Goal: Task Accomplishment & Management: Manage account settings

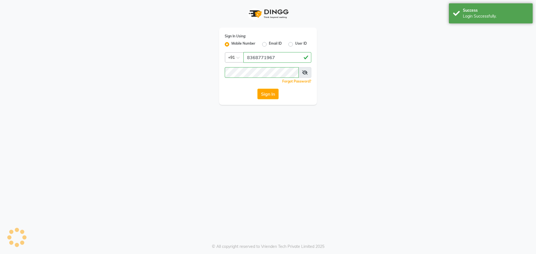
select select "service"
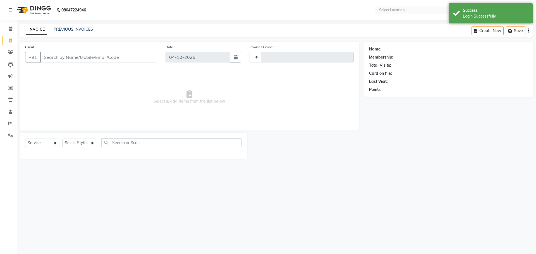
type input "3764"
select select "en"
select select "5768"
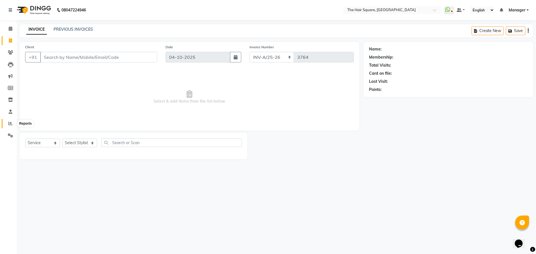
click at [13, 126] on span at bounding box center [11, 123] width 10 height 6
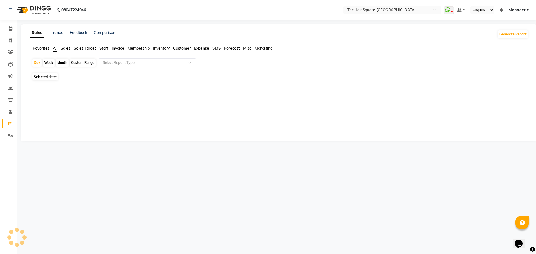
click at [108, 47] on span "Staff" at bounding box center [103, 48] width 9 height 5
click at [66, 72] on span "04-10-2025" at bounding box center [66, 73] width 18 height 4
select select "10"
select select "2025"
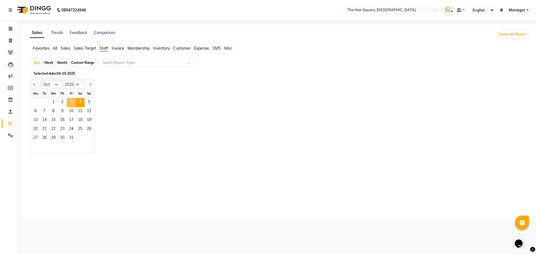
click at [74, 101] on span "3" at bounding box center [71, 102] width 9 height 9
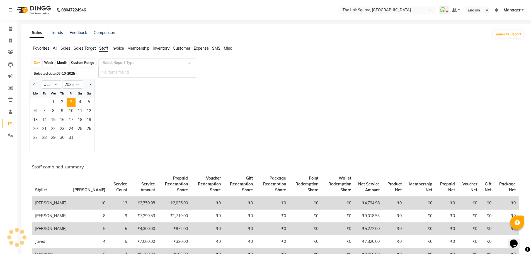
click at [146, 65] on input "text" at bounding box center [142, 63] width 80 height 6
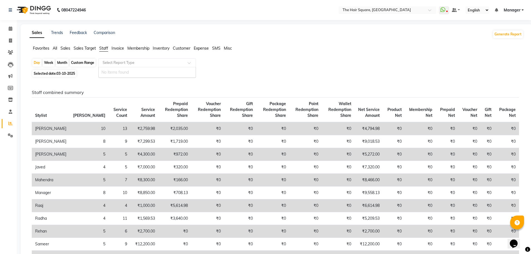
click at [151, 61] on input "text" at bounding box center [142, 63] width 80 height 6
click at [191, 64] on span at bounding box center [191, 65] width 7 height 6
click at [151, 64] on input "text" at bounding box center [142, 63] width 80 height 6
click at [152, 62] on input "text" at bounding box center [142, 63] width 80 height 6
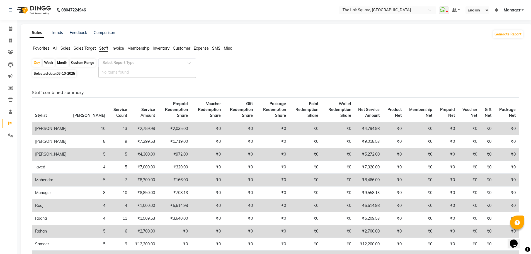
drag, startPoint x: 178, startPoint y: 52, endPoint x: 117, endPoint y: 61, distance: 61.4
click at [177, 54] on div "Favorites All Sales Sales Target Staff Invoice Membership Inventory Customer Ex…" at bounding box center [276, 50] width 503 height 11
click at [10, 122] on icon at bounding box center [10, 123] width 4 height 4
click at [87, 47] on span "Sales Target" at bounding box center [85, 48] width 22 height 5
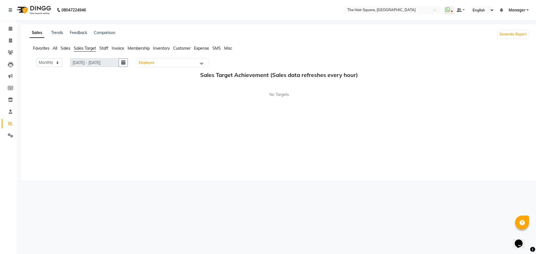
click at [107, 49] on span "Staff" at bounding box center [103, 48] width 9 height 5
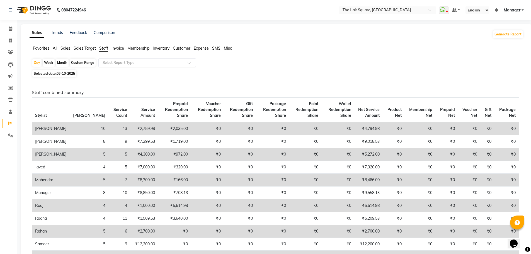
click at [145, 63] on input "text" at bounding box center [142, 63] width 80 height 6
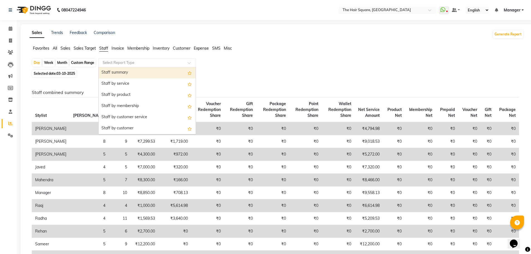
click at [105, 72] on div "Staff summary" at bounding box center [147, 72] width 97 height 11
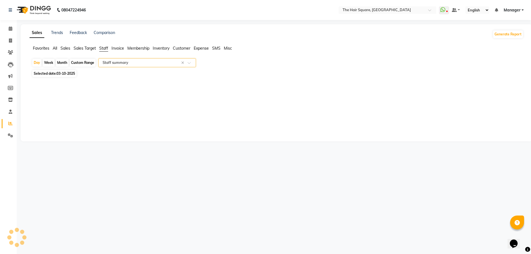
select select "full_report"
select select "csv"
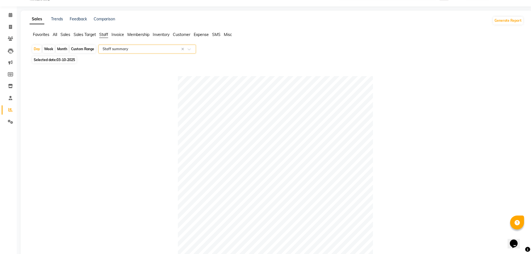
scroll to position [240, 0]
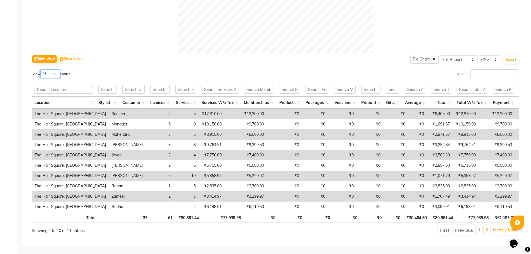
click at [52, 69] on select "10 25 50 100" at bounding box center [50, 73] width 20 height 9
select select "100"
click at [41, 69] on select "10 25 50 100" at bounding box center [50, 73] width 20 height 9
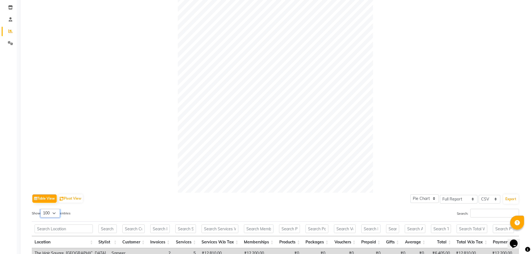
scroll to position [244, 0]
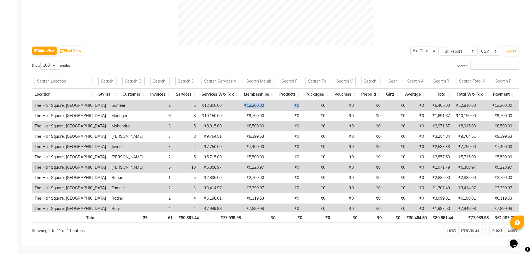
drag, startPoint x: 221, startPoint y: 102, endPoint x: 279, endPoint y: 102, distance: 58.0
click at [279, 102] on tr "The Hair Square, Ambience Island Sameer 2 5 ₹12,810.00 ₹12,200.00 ₹0 ₹0 ₹0 ₹0 ₹…" at bounding box center [340, 105] width 617 height 10
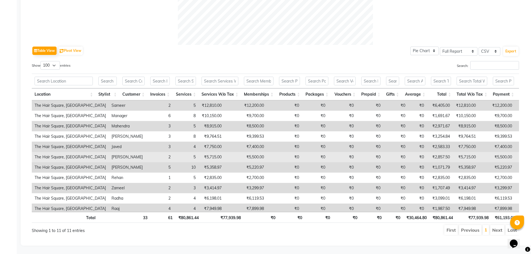
click at [427, 152] on td "₹2,857.50" at bounding box center [440, 157] width 26 height 10
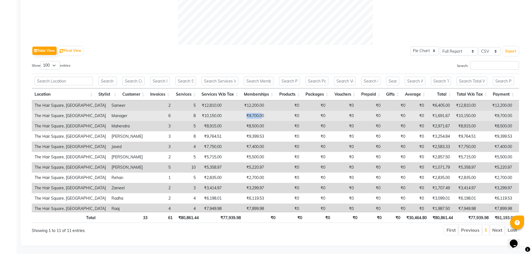
drag, startPoint x: 221, startPoint y: 111, endPoint x: 245, endPoint y: 113, distance: 23.8
click at [242, 114] on td "₹9,700.00" at bounding box center [246, 116] width 42 height 10
click at [225, 113] on td "₹9,700.00" at bounding box center [246, 116] width 42 height 10
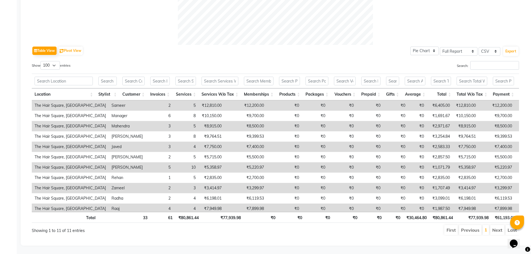
click at [225, 121] on td "₹8,500.00" at bounding box center [246, 126] width 42 height 10
drag, startPoint x: 227, startPoint y: 126, endPoint x: 271, endPoint y: 126, distance: 44.1
click at [271, 126] on tr "The Hair Square, Ambience Island Mahendra 3 5 ₹8,915.00 ₹8,500.00 ₹0 ₹0 ₹0 ₹0 ₹…" at bounding box center [340, 126] width 617 height 10
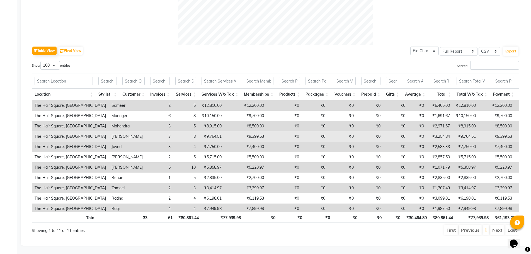
click at [270, 131] on td "₹0" at bounding box center [284, 136] width 35 height 10
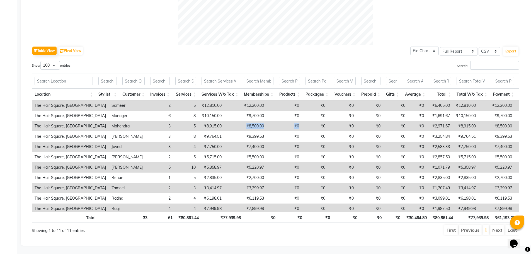
drag, startPoint x: 221, startPoint y: 123, endPoint x: 279, endPoint y: 122, distance: 58.3
click at [279, 122] on tr "The Hair Square, Ambience Island Mahendra 3 5 ₹8,915.00 ₹8,500.00 ₹0 ₹0 ₹0 ₹0 ₹…" at bounding box center [340, 126] width 617 height 10
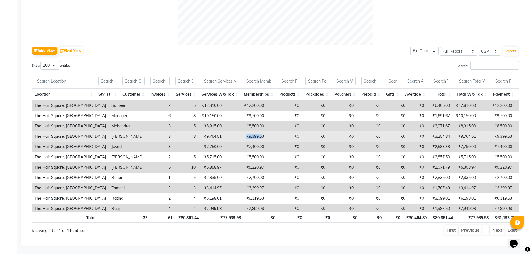
drag, startPoint x: 218, startPoint y: 134, endPoint x: 240, endPoint y: 133, distance: 22.1
click at [240, 133] on td "₹9,399.53" at bounding box center [246, 136] width 42 height 10
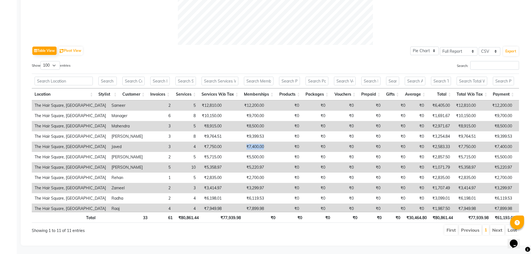
drag, startPoint x: 221, startPoint y: 141, endPoint x: 255, endPoint y: 141, distance: 34.3
click at [255, 142] on tr "The Hair Square, Ambience Island Javed 3 4 ₹7,750.00 ₹7,400.00 ₹0 ₹0 ₹0 ₹0 ₹0 ₹…" at bounding box center [340, 147] width 617 height 10
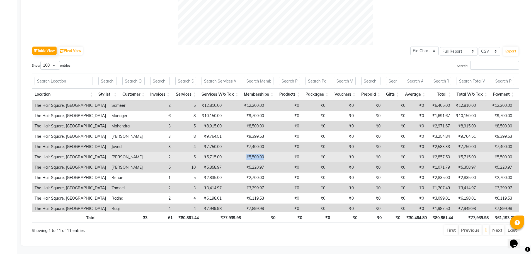
drag, startPoint x: 217, startPoint y: 157, endPoint x: 248, endPoint y: 156, distance: 31.0
click at [248, 156] on tr "The Hair Square, Ambience Island Inder 2 5 ₹5,715.00 ₹5,500.00 ₹0 ₹0 ₹0 ₹0 ₹0 ₹…" at bounding box center [340, 157] width 617 height 10
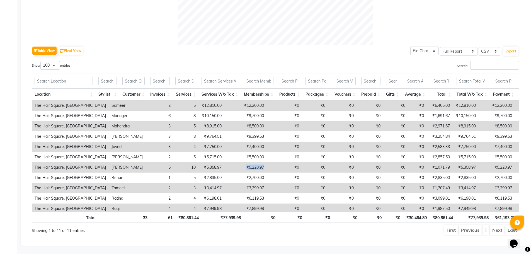
drag, startPoint x: 220, startPoint y: 163, endPoint x: 249, endPoint y: 165, distance: 29.1
click at [249, 165] on tr "The Hair Square, Ambience Island Aradhana 5 10 ₹5,358.97 ₹5,220.97 ₹0 ₹0 ₹0 ₹0 …" at bounding box center [340, 167] width 617 height 10
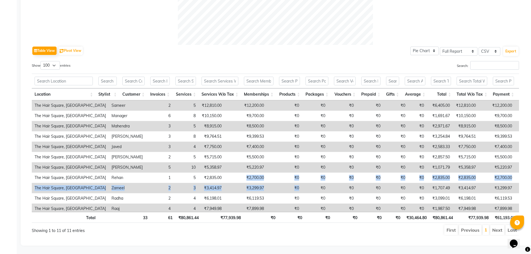
drag, startPoint x: 223, startPoint y: 178, endPoint x: 275, endPoint y: 180, distance: 51.6
click at [275, 180] on tbody "The Hair Square, Ambience Island Sameer 2 5 ₹12,810.00 ₹12,200.00 ₹0 ₹0 ₹0 ₹0 ₹…" at bounding box center [340, 157] width 617 height 114
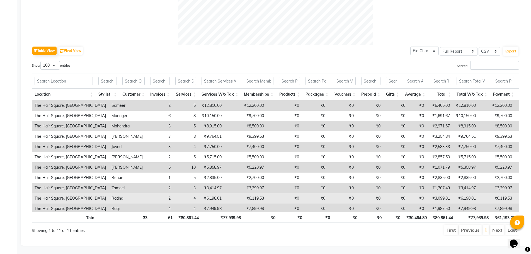
click at [267, 193] on td "₹0" at bounding box center [284, 198] width 35 height 10
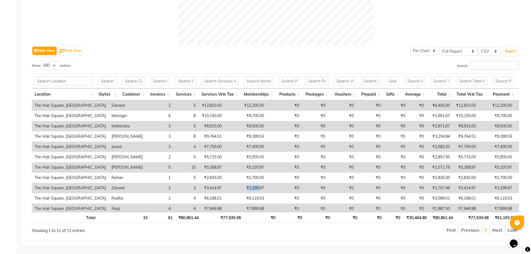
drag, startPoint x: 220, startPoint y: 185, endPoint x: 236, endPoint y: 184, distance: 16.5
click at [236, 184] on td "₹3,299.97" at bounding box center [246, 188] width 42 height 10
click at [225, 188] on td "₹3,299.97" at bounding box center [246, 188] width 42 height 10
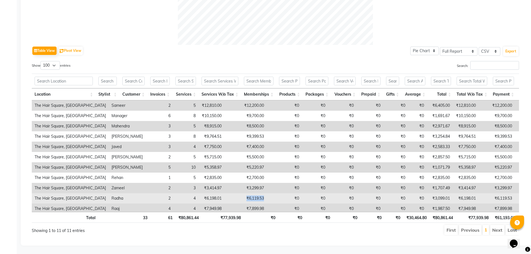
drag, startPoint x: 220, startPoint y: 196, endPoint x: 262, endPoint y: 197, distance: 42.4
click at [262, 197] on tr "The Hair Square, Ambience Island Radha 2 4 ₹6,198.01 ₹6,119.53 ₹0 ₹0 ₹0 ₹0 ₹0 ₹…" at bounding box center [340, 198] width 617 height 10
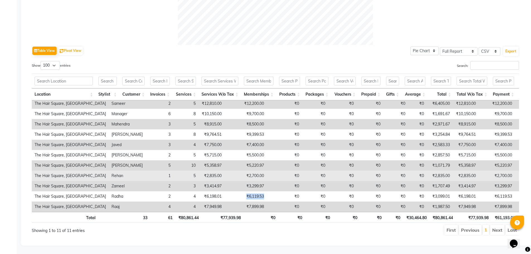
scroll to position [6, 0]
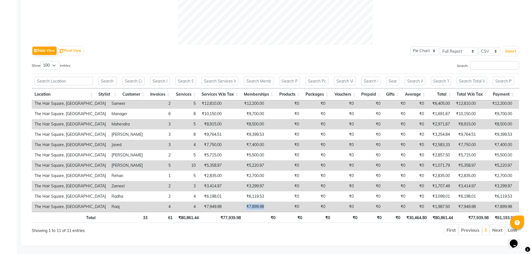
drag, startPoint x: 223, startPoint y: 198, endPoint x: 243, endPoint y: 202, distance: 20.5
click at [243, 202] on td "₹7,899.98" at bounding box center [246, 207] width 42 height 10
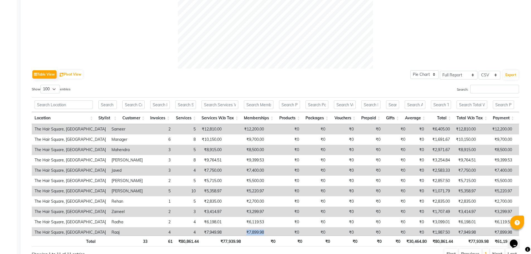
scroll to position [244, 0]
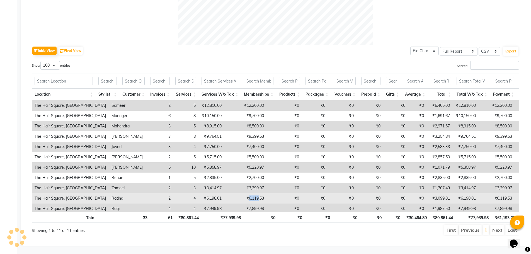
drag, startPoint x: 226, startPoint y: 193, endPoint x: 237, endPoint y: 194, distance: 11.4
click at [237, 194] on td "₹6,119.53" at bounding box center [246, 198] width 42 height 10
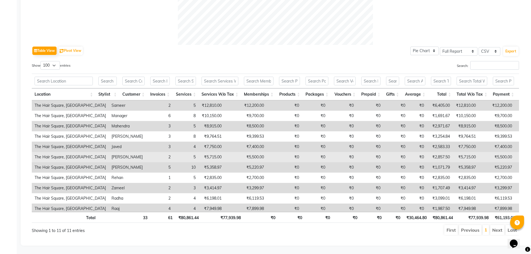
click at [225, 156] on td "₹5,500.00" at bounding box center [246, 157] width 42 height 10
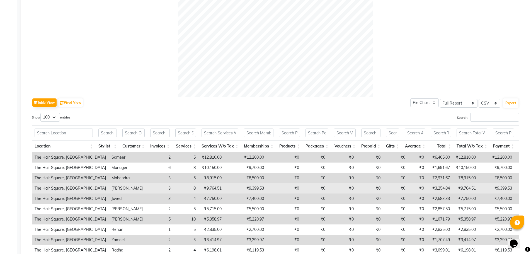
scroll to position [189, 0]
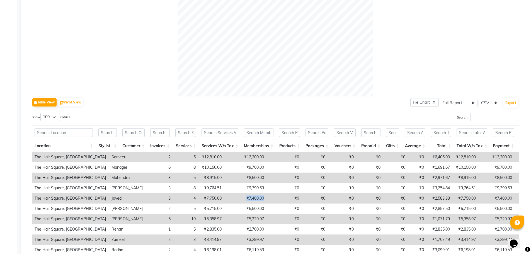
drag, startPoint x: 220, startPoint y: 197, endPoint x: 248, endPoint y: 201, distance: 28.7
click at [248, 201] on tr "The Hair Square, Ambience Island Javed 3 4 ₹7,750.00 ₹7,400.00 ₹0 ₹0 ₹0 ₹0 ₹0 ₹…" at bounding box center [340, 198] width 617 height 10
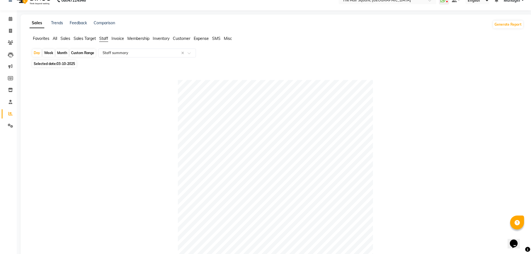
scroll to position [0, 0]
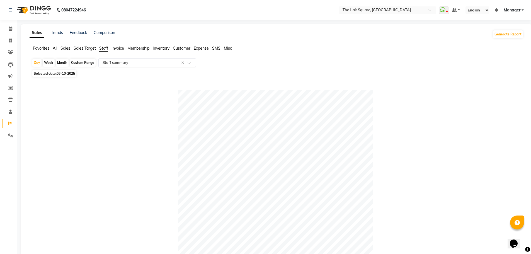
click at [133, 65] on input "text" at bounding box center [142, 63] width 80 height 6
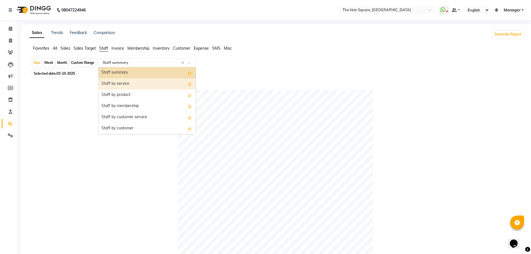
click at [144, 89] on div "Staff by service" at bounding box center [147, 83] width 97 height 11
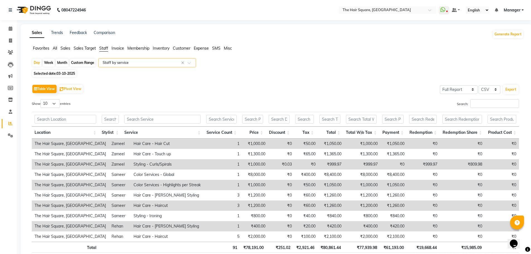
scroll to position [34, 0]
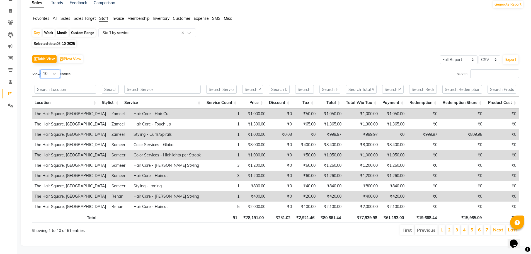
drag, startPoint x: 54, startPoint y: 67, endPoint x: 53, endPoint y: 72, distance: 5.1
click at [54, 69] on select "10 25 50 100" at bounding box center [50, 73] width 20 height 9
select select "100"
click at [41, 69] on select "10 25 50 100" at bounding box center [50, 73] width 20 height 9
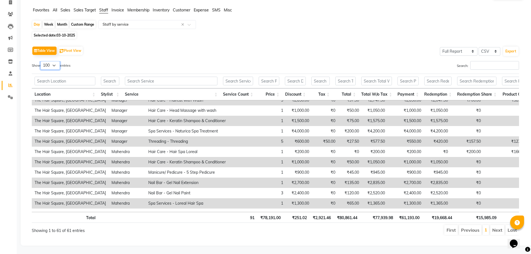
scroll to position [228, 0]
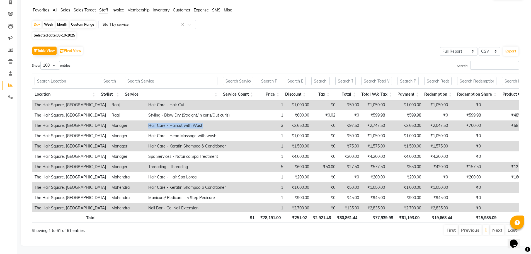
drag, startPoint x: 125, startPoint y: 120, endPoint x: 186, endPoint y: 121, distance: 61.6
click at [186, 121] on td "Hair Care - Haircut with Wash" at bounding box center [198, 125] width 105 height 10
click at [207, 124] on td "Hair Care - Haircut with Wash" at bounding box center [198, 125] width 105 height 10
click at [9, 12] on icon at bounding box center [10, 14] width 5 height 4
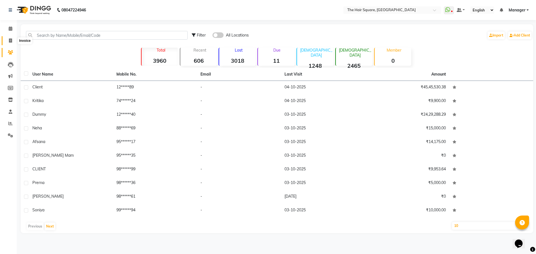
click at [7, 43] on span at bounding box center [11, 41] width 10 height 6
select select "service"
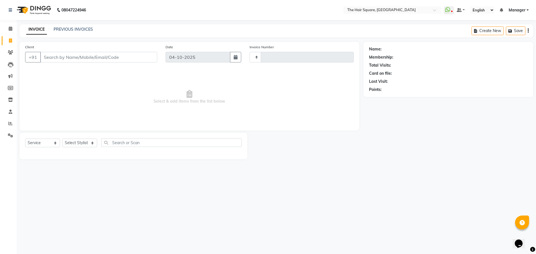
type input "3765"
select select "5768"
click at [10, 124] on icon at bounding box center [10, 123] width 4 height 4
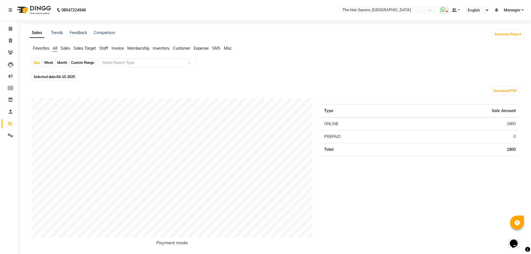
click at [104, 48] on span "Staff" at bounding box center [103, 48] width 9 height 5
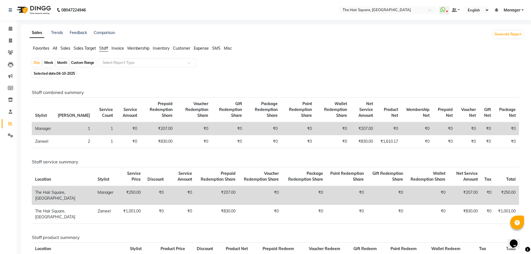
click at [169, 48] on span "Inventory" at bounding box center [161, 48] width 17 height 5
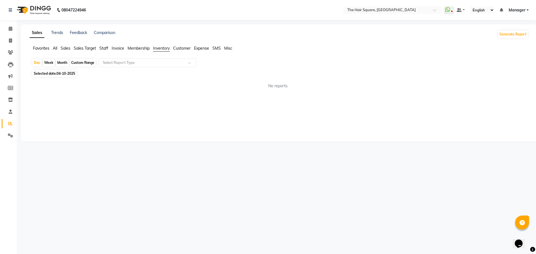
click at [67, 48] on span "Sales" at bounding box center [66, 48] width 10 height 5
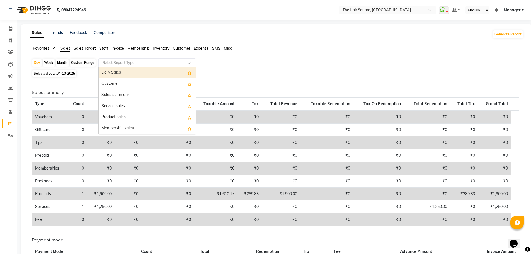
click at [119, 61] on input "text" at bounding box center [142, 63] width 80 height 6
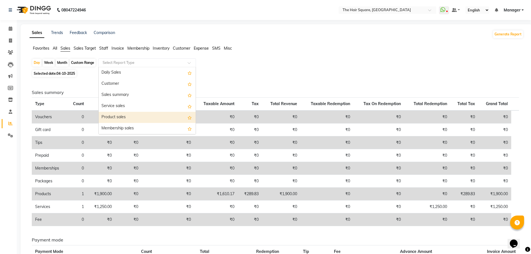
click at [120, 119] on div "Product sales" at bounding box center [147, 117] width 97 height 11
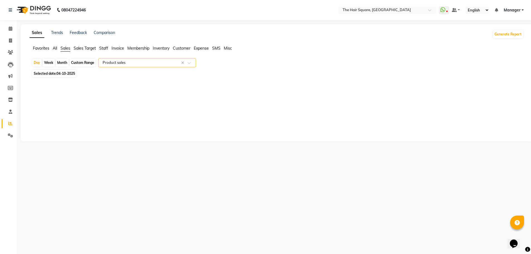
select select "full_report"
select select "csv"
click at [61, 62] on div "Month" at bounding box center [62, 63] width 13 height 8
select select "10"
select select "2025"
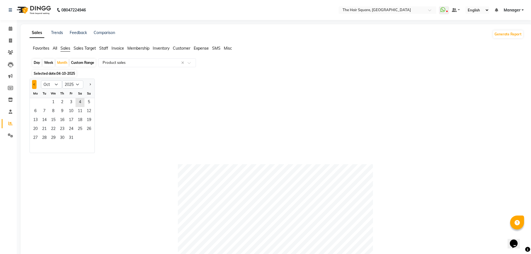
click at [35, 84] on span "Previous month" at bounding box center [34, 84] width 2 height 2
click at [35, 84] on button "Previous month" at bounding box center [34, 84] width 4 height 9
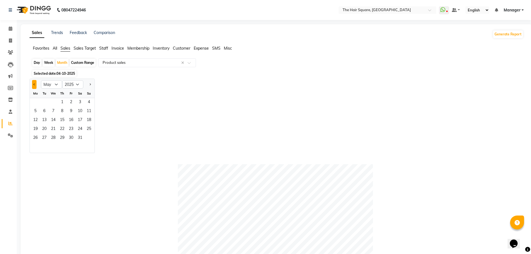
click at [36, 84] on button "Previous month" at bounding box center [34, 84] width 4 height 9
click at [92, 84] on button "Next month" at bounding box center [90, 84] width 4 height 9
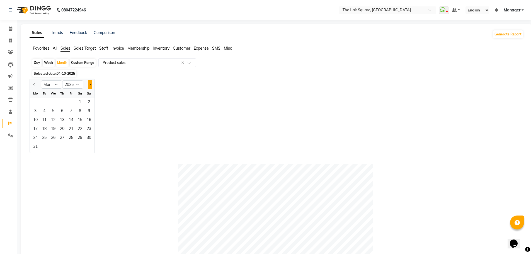
select select "4"
click at [78, 87] on select "2015 2016 2017 2018 2019 2020 2021 2022 2023 2024 2025 2026 2027 2028 2029 2030…" at bounding box center [72, 84] width 21 height 8
select select "2024"
click at [62, 80] on select "2015 2016 2017 2018 2019 2020 2021 2022 2023 2024 2025 2026 2027 2028 2029 2030…" at bounding box center [72, 84] width 21 height 8
click at [35, 102] on span "1" at bounding box center [35, 102] width 9 height 9
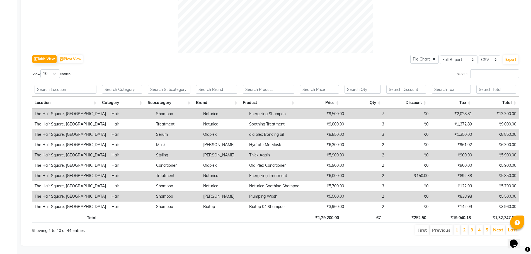
scroll to position [0, 4]
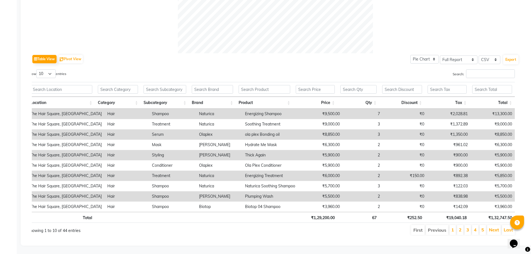
drag, startPoint x: 488, startPoint y: 234, endPoint x: 10, endPoint y: 2, distance: 531.0
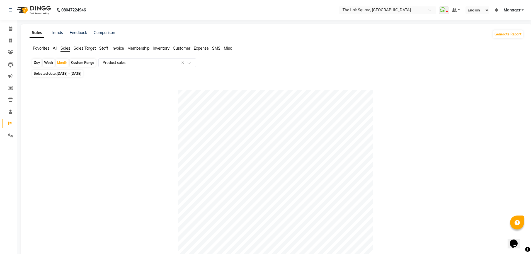
click at [74, 75] on span "01-04-2024 - 30-04-2024" at bounding box center [69, 73] width 25 height 4
select select "4"
select select "2024"
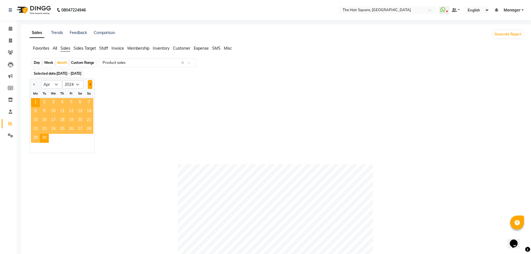
click at [91, 85] on button "Next month" at bounding box center [90, 84] width 4 height 9
select select "5"
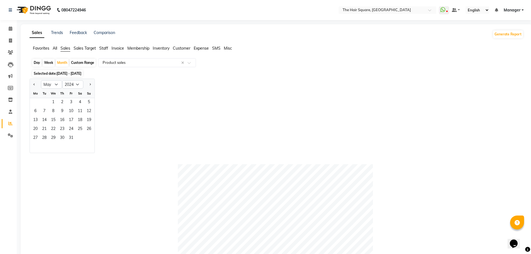
click at [47, 100] on div "1 2 3 4 5" at bounding box center [62, 102] width 65 height 9
click at [52, 100] on span "1" at bounding box center [53, 102] width 9 height 9
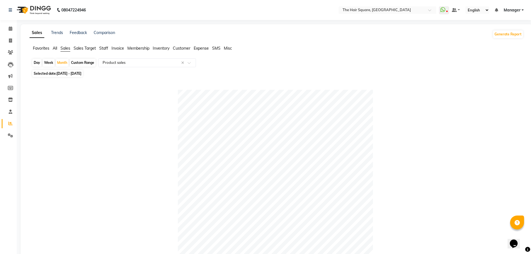
click at [71, 71] on span "Selected date: 01-05-2024 - 31-05-2024" at bounding box center [57, 73] width 50 height 7
select select "5"
select select "2024"
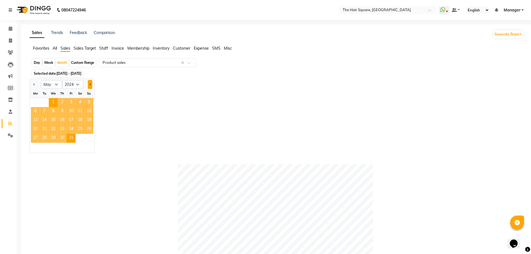
click at [91, 85] on button "Next month" at bounding box center [90, 84] width 4 height 9
select select "6"
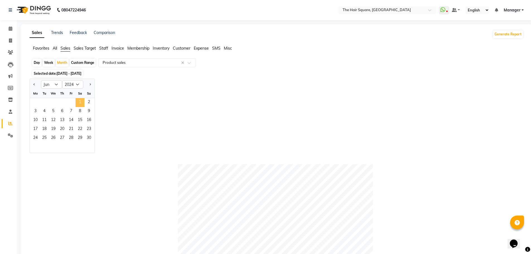
click at [83, 102] on span "1" at bounding box center [80, 102] width 9 height 9
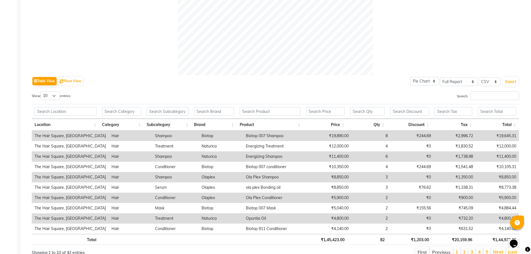
scroll to position [211, 0]
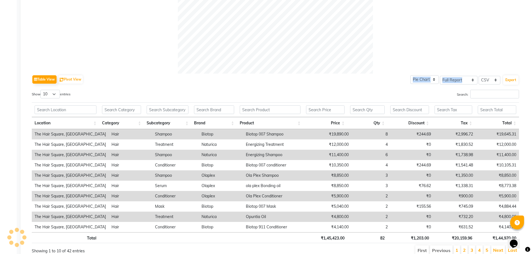
drag, startPoint x: 493, startPoint y: 39, endPoint x: 535, endPoint y: 85, distance: 62.4
click at [496, 77] on div "Table View Pivot View Pie Chart Bar Chart Select Full Report Filtered Report Se…" at bounding box center [276, 67] width 488 height 378
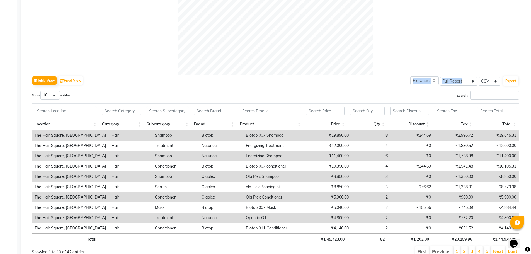
scroll to position [236, 0]
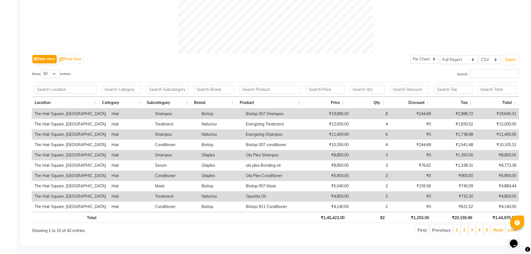
drag, startPoint x: 531, startPoint y: 148, endPoint x: 533, endPoint y: 15, distance: 133.1
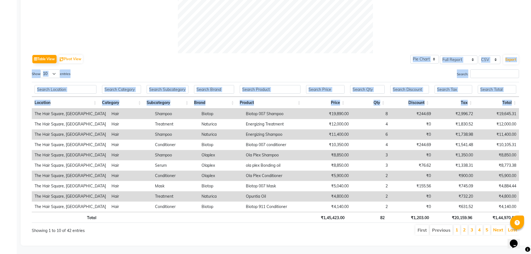
scroll to position [14, 0]
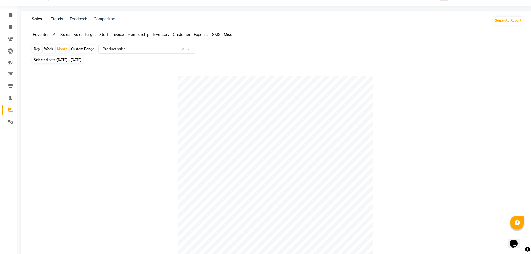
click at [69, 59] on span "01-06-2024 - 30-06-2024" at bounding box center [69, 60] width 25 height 4
select select "6"
select select "2024"
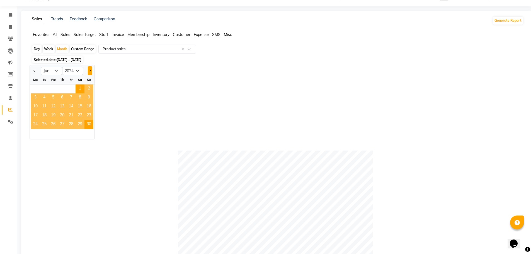
click at [90, 71] on span "Next month" at bounding box center [90, 71] width 2 height 2
select select "7"
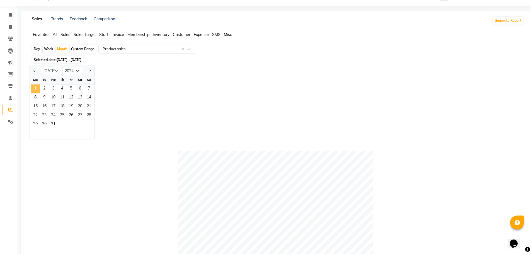
click at [34, 88] on span "1" at bounding box center [35, 89] width 9 height 9
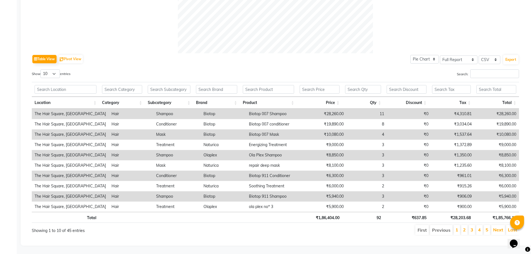
scroll to position [12, 0]
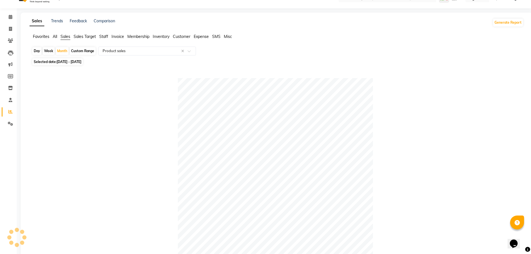
click at [68, 60] on span "01-07-2024 - 31-07-2024" at bounding box center [69, 62] width 25 height 4
select select "7"
select select "2024"
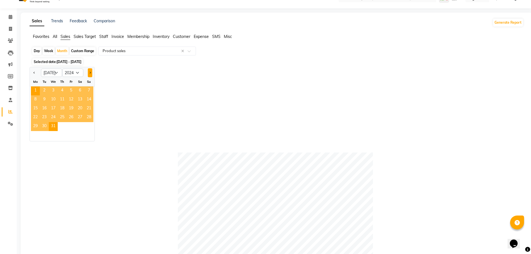
click at [89, 72] on button "Next month" at bounding box center [90, 72] width 4 height 9
select select "8"
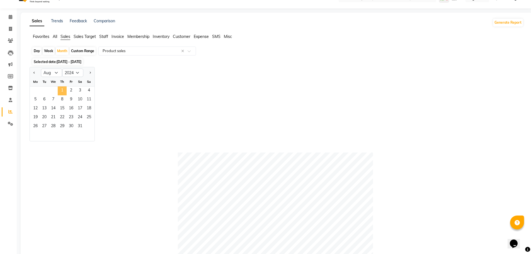
click at [59, 91] on span "1" at bounding box center [62, 90] width 9 height 9
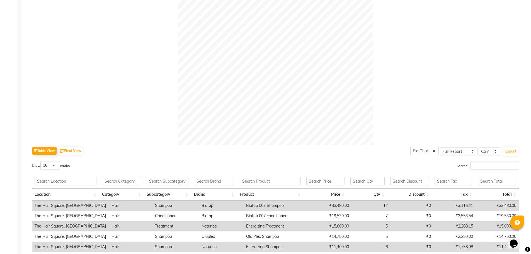
scroll to position [236, 0]
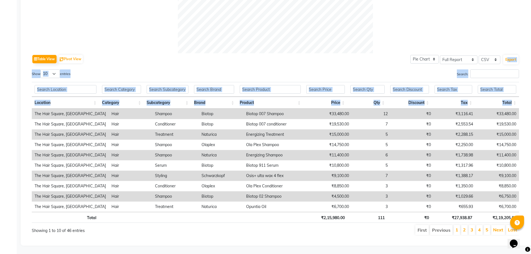
drag, startPoint x: 531, startPoint y: 144, endPoint x: 535, endPoint y: 55, distance: 89.1
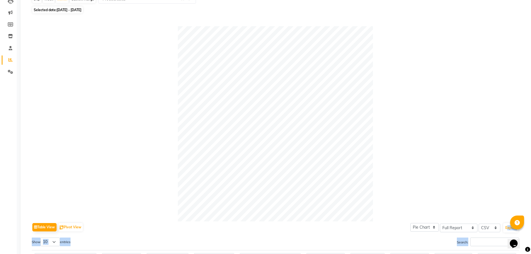
scroll to position [14, 0]
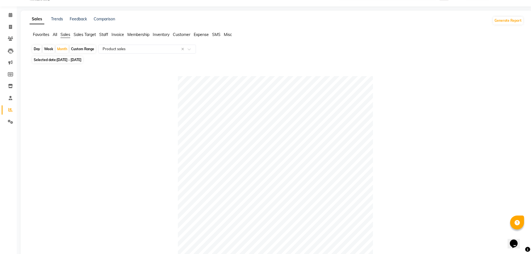
click at [81, 62] on span "01-08-2024 - 31-08-2024" at bounding box center [69, 60] width 25 height 4
select select "8"
select select "2024"
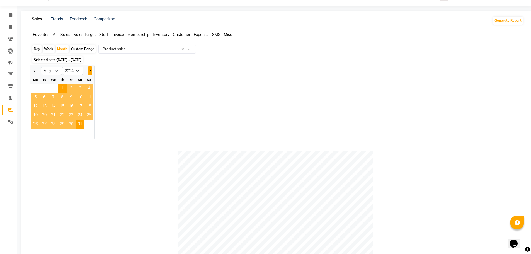
click at [90, 72] on button "Next month" at bounding box center [90, 70] width 4 height 9
select select "9"
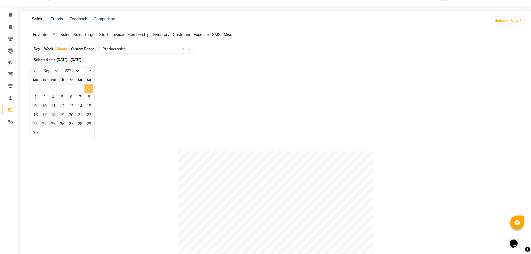
click at [86, 90] on span "1" at bounding box center [89, 89] width 9 height 9
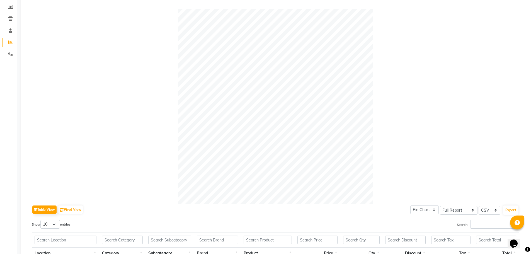
scroll to position [11, 0]
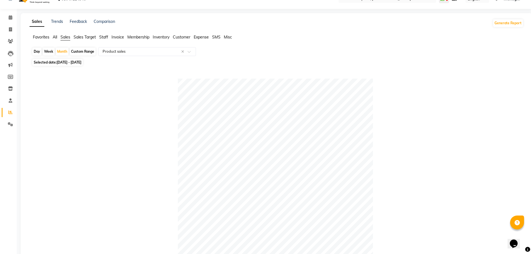
click at [62, 61] on span "01-09-2024 - 30-09-2024" at bounding box center [69, 62] width 25 height 4
select select "9"
select select "2024"
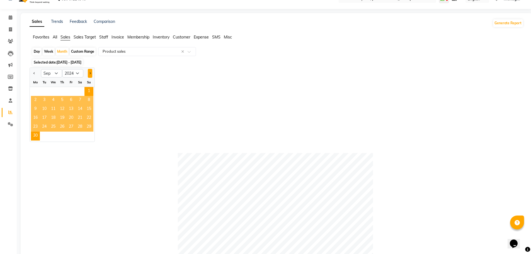
click at [88, 71] on button "Next month" at bounding box center [90, 73] width 4 height 9
select select "10"
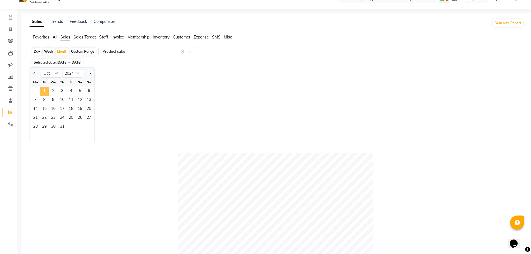
click at [46, 91] on span "1" at bounding box center [44, 91] width 9 height 9
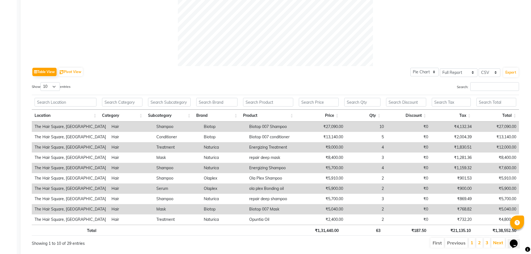
scroll to position [14, 0]
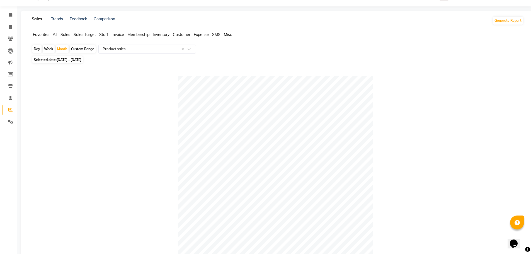
click at [81, 61] on span "01-10-2024 - 31-10-2024" at bounding box center [69, 60] width 25 height 4
select select "10"
select select "2024"
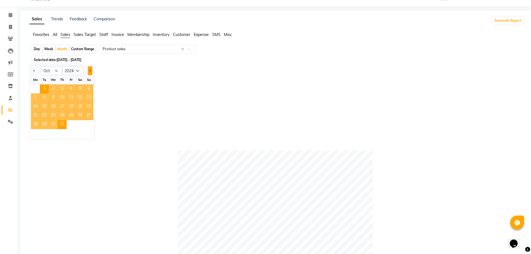
click at [92, 71] on button "Next month" at bounding box center [90, 70] width 4 height 9
select select "11"
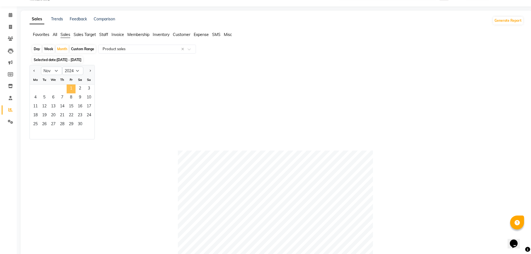
click at [68, 90] on span "1" at bounding box center [71, 89] width 9 height 9
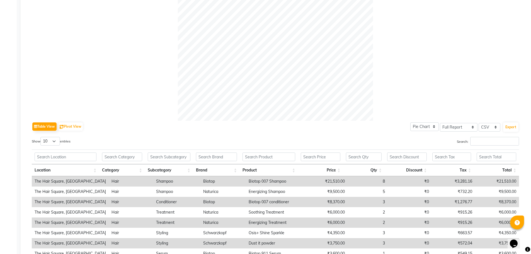
scroll to position [26, 0]
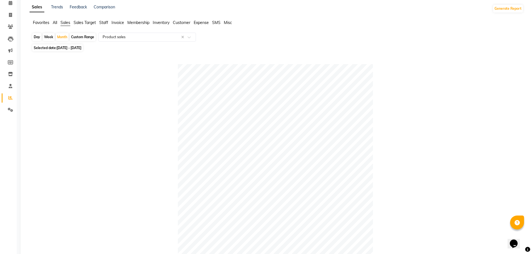
click at [76, 50] on span "01-11-2024 - 30-11-2024" at bounding box center [69, 48] width 25 height 4
select select "11"
select select "2024"
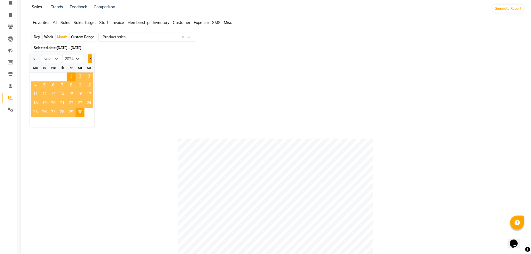
click at [91, 59] on button "Next month" at bounding box center [90, 58] width 4 height 9
select select "12"
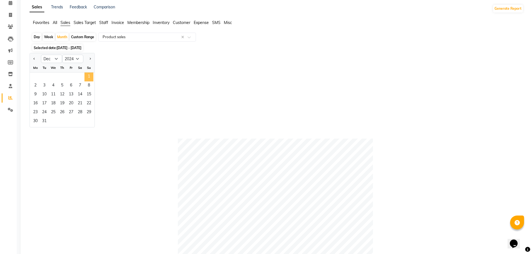
click at [89, 75] on span "1" at bounding box center [89, 77] width 9 height 9
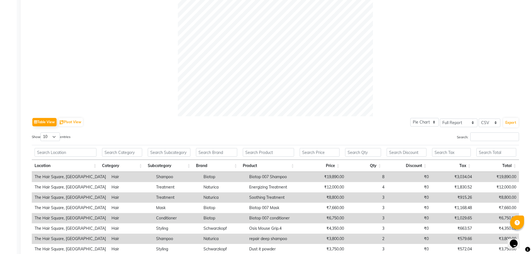
scroll to position [114, 0]
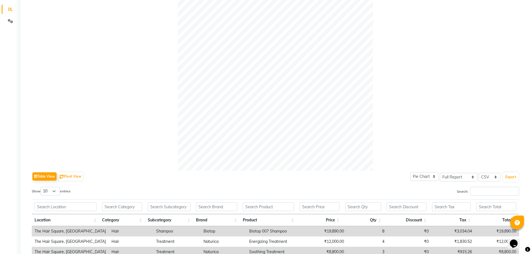
drag, startPoint x: 531, startPoint y: 82, endPoint x: 521, endPoint y: 59, distance: 24.5
click at [529, 65] on div "Sales Trends Feedback Comparison Generate Report Favorites All Sales Sales Targ…" at bounding box center [277, 136] width 512 height 453
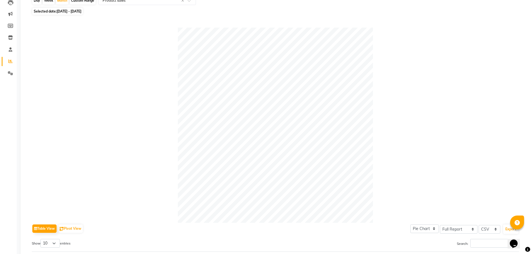
scroll to position [48, 0]
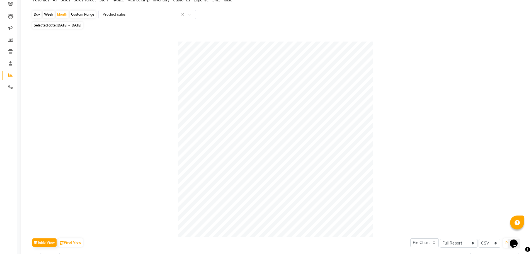
click at [81, 25] on span "01-12-2024 - 31-12-2024" at bounding box center [69, 25] width 25 height 4
select select "12"
select select "2024"
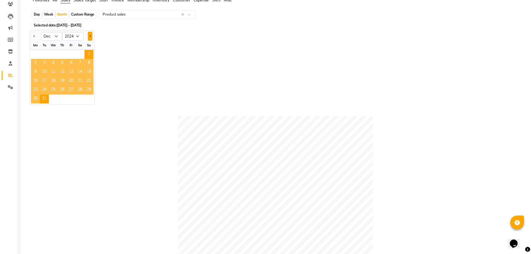
click at [91, 36] on button "Next month" at bounding box center [90, 36] width 4 height 9
select select "1"
select select "2025"
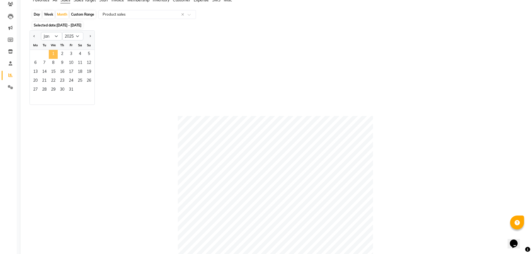
click at [50, 54] on span "1" at bounding box center [53, 54] width 9 height 9
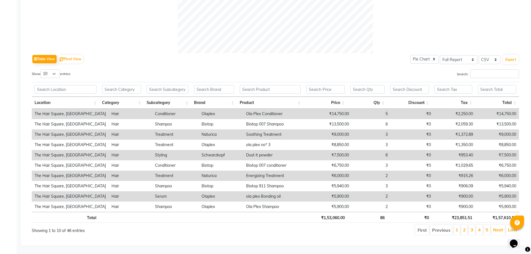
scroll to position [14, 0]
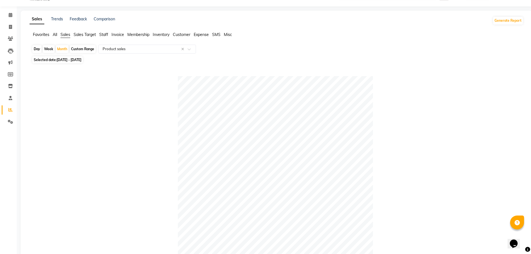
click at [71, 58] on span "01-01-2025 - 31-01-2025" at bounding box center [69, 60] width 25 height 4
select select "2025"
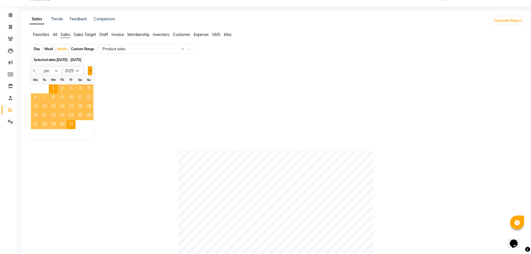
click at [88, 71] on button "Next month" at bounding box center [90, 70] width 4 height 9
select select "2"
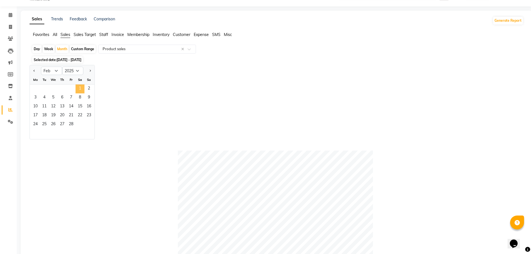
click at [79, 89] on span "1" at bounding box center [80, 89] width 9 height 9
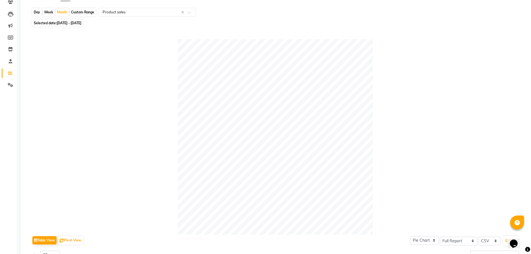
scroll to position [32, 0]
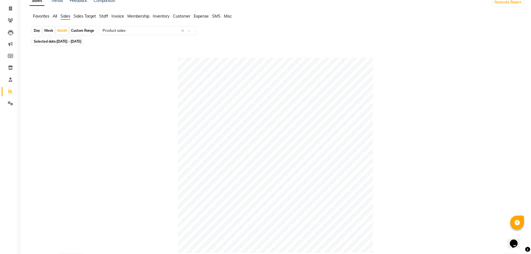
click at [81, 41] on span "01-02-2025 - 28-02-2025" at bounding box center [69, 41] width 25 height 4
select select "2"
select select "2025"
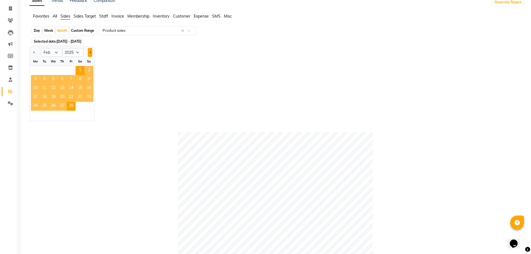
click at [90, 52] on span "Next month" at bounding box center [90, 52] width 2 height 2
select select "3"
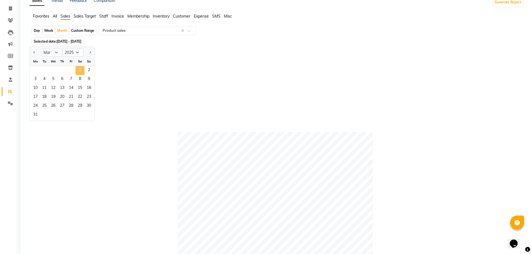
click at [81, 69] on span "1" at bounding box center [80, 70] width 9 height 9
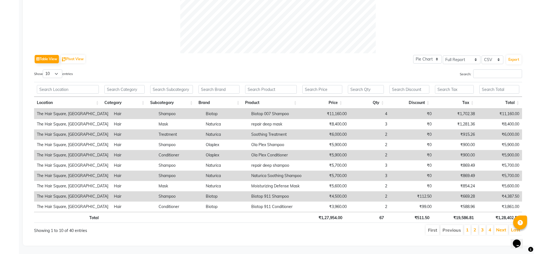
scroll to position [0, 0]
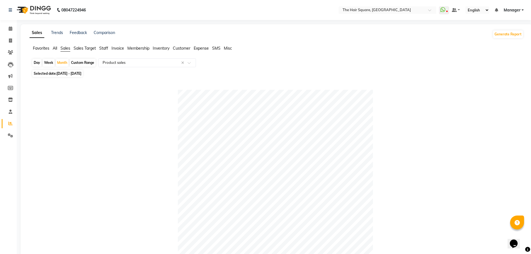
click at [509, 10] on span "Manager" at bounding box center [512, 10] width 17 height 6
click at [489, 37] on link "Sign out" at bounding box center [495, 38] width 51 height 9
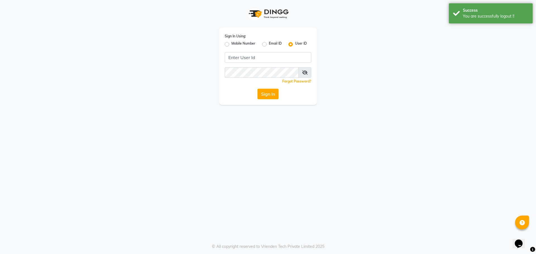
click at [231, 45] on label "Mobile Number" at bounding box center [243, 44] width 24 height 7
click at [231, 45] on input "Mobile Number" at bounding box center [233, 43] width 4 height 4
radio input "true"
radio input "false"
click at [262, 57] on input "Username" at bounding box center [277, 57] width 68 height 11
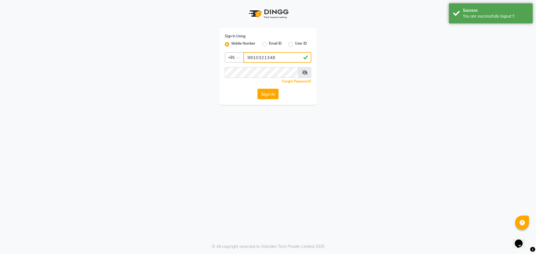
type input "9910321348"
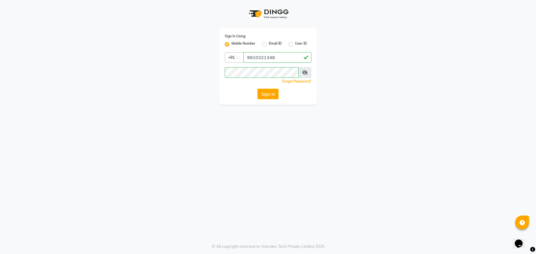
drag, startPoint x: 360, startPoint y: 134, endPoint x: 302, endPoint y: 112, distance: 61.8
click at [345, 129] on div "Sign In Using: Mobile Number Email ID User ID Country Code × +91 9910321348 Rem…" at bounding box center [268, 127] width 536 height 254
click at [270, 93] on button "Sign In" at bounding box center [267, 94] width 21 height 11
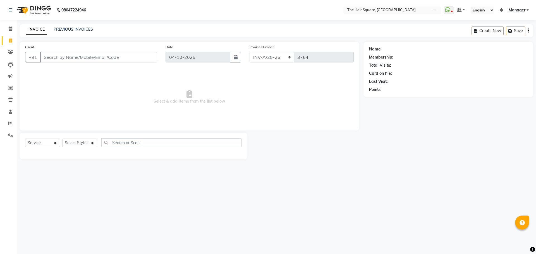
select select "5768"
select select "service"
type input "7428575624"
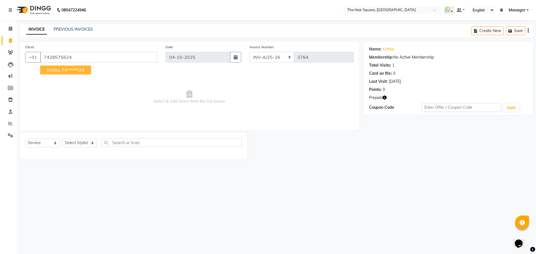
click at [385, 97] on icon "button" at bounding box center [384, 98] width 4 height 4
click at [79, 136] on div "Select Service Product Membership Package Voucher Prepaid Gift Card Select Styl…" at bounding box center [134, 146] width 228 height 26
click at [81, 155] on div "Select Service Product Membership Package Voucher Prepaid Gift Card Select Styl…" at bounding box center [134, 146] width 228 height 26
click at [82, 144] on select "Select Stylist Amit [PERSON_NAME] Dev Imran [PERSON_NAME] [PERSON_NAME] Manager…" at bounding box center [79, 143] width 35 height 9
select select "39372"
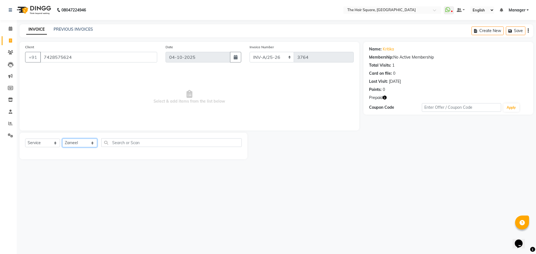
click at [62, 139] on select "Select Stylist Amit [PERSON_NAME] Dev Imran [PERSON_NAME] [PERSON_NAME] Manager…" at bounding box center [79, 143] width 35 height 9
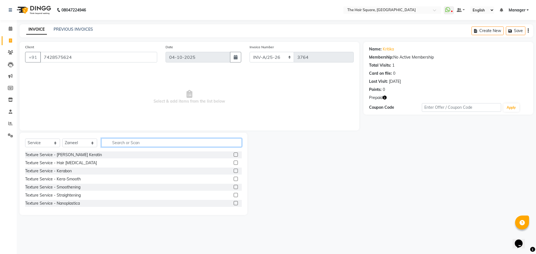
click at [124, 146] on input "text" at bounding box center [171, 142] width 140 height 9
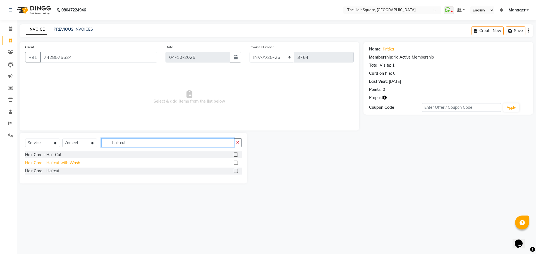
type input "hair cut"
click at [73, 162] on div "Hair Care - Haircut with Wash" at bounding box center [52, 163] width 55 height 6
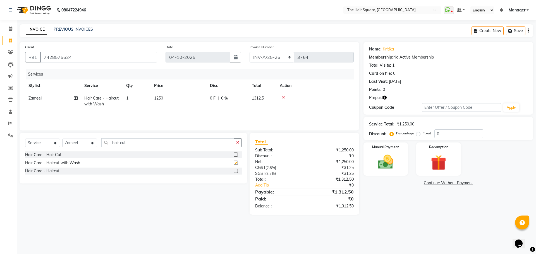
checkbox input "false"
click at [75, 100] on icon at bounding box center [76, 98] width 4 height 4
select select "39372"
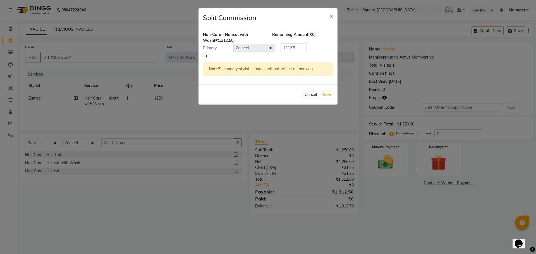
click at [208, 55] on icon at bounding box center [206, 56] width 3 height 3
type input "656.25"
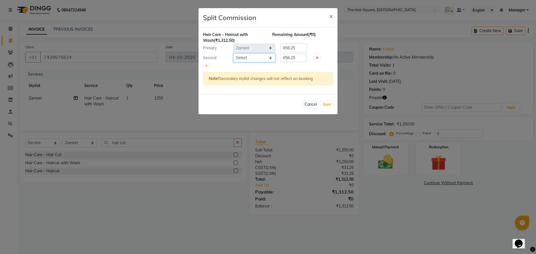
click at [245, 57] on select "Select Amit [PERSON_NAME] Dev [PERSON_NAME] [PERSON_NAME] [PERSON_NAME] Manager…" at bounding box center [254, 58] width 42 height 9
select select "39378"
click at [233, 54] on select "Select Amit [PERSON_NAME] Dev [PERSON_NAME] [PERSON_NAME] [PERSON_NAME] Manager…" at bounding box center [254, 58] width 42 height 9
drag, startPoint x: 300, startPoint y: 55, endPoint x: 207, endPoint y: 57, distance: 92.9
click at [207, 58] on div "Second Select Amit [PERSON_NAME] Dev Imran [PERSON_NAME] [PERSON_NAME] Manager …" at bounding box center [268, 58] width 138 height 9
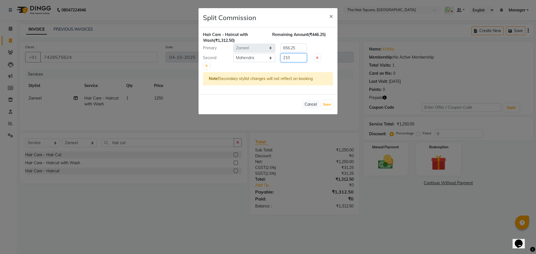
type input "210"
drag, startPoint x: 303, startPoint y: 45, endPoint x: 152, endPoint y: 61, distance: 151.4
click at [154, 60] on ngb-modal-window "Split Commission × Hair Care - Haircut with Wash (₹1,312.50) Remaining Amount (…" at bounding box center [268, 127] width 536 height 254
type input "1050"
click at [259, 105] on div "Cancel Save" at bounding box center [267, 104] width 139 height 20
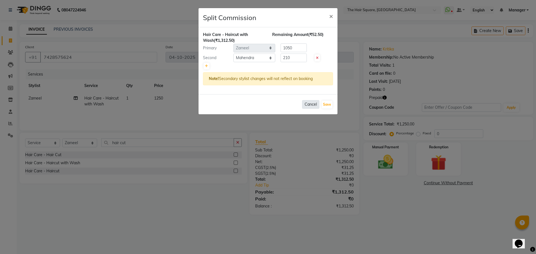
click at [319, 105] on button "Cancel" at bounding box center [310, 104] width 17 height 9
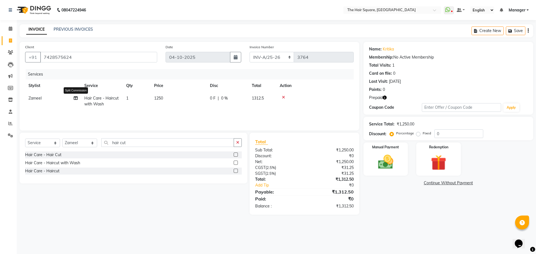
click at [74, 100] on span at bounding box center [76, 98] width 4 height 6
select select "39372"
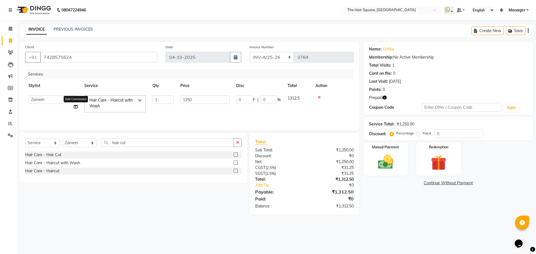
click at [73, 105] on td "Amit [PERSON_NAME] Dev [PERSON_NAME] [PERSON_NAME] [PERSON_NAME] Manager [PERSO…" at bounding box center [53, 104] width 56 height 24
click at [77, 106] on icon at bounding box center [76, 107] width 4 height 4
select select "39372"
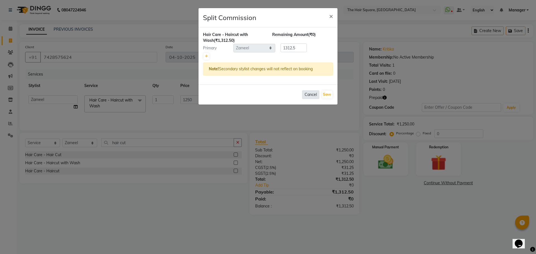
click at [307, 95] on button "Cancel" at bounding box center [310, 94] width 17 height 9
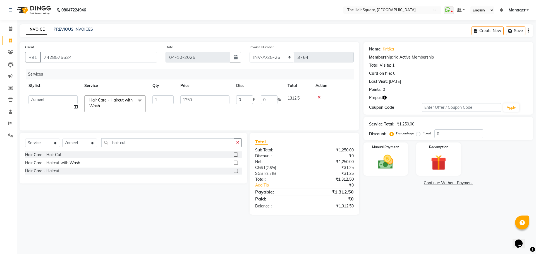
click at [384, 98] on icon "button" at bounding box center [384, 98] width 4 height 4
click at [77, 108] on icon at bounding box center [76, 107] width 4 height 4
select select "39372"
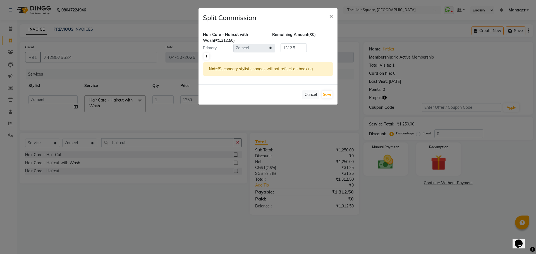
click at [206, 59] on link at bounding box center [206, 56] width 6 height 7
type input "656.25"
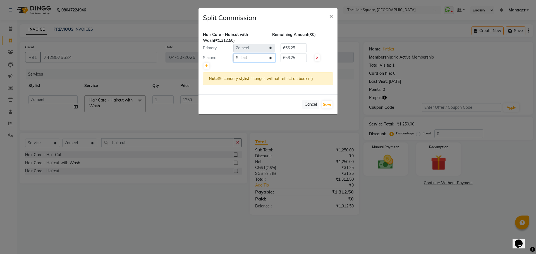
click at [247, 61] on select "Select Amit [PERSON_NAME] Dev [PERSON_NAME] [PERSON_NAME] [PERSON_NAME] Manager…" at bounding box center [254, 58] width 42 height 9
select select "39358"
click at [233, 54] on select "Select Amit [PERSON_NAME] Dev [PERSON_NAME] [PERSON_NAME] [PERSON_NAME] Manager…" at bounding box center [254, 58] width 42 height 9
drag, startPoint x: 298, startPoint y: 58, endPoint x: 21, endPoint y: 66, distance: 277.1
click at [49, 54] on ngb-modal-window "Split Commission × Hair Care - Haircut with Wash (₹1,312.50) Remaining Amount (…" at bounding box center [268, 127] width 536 height 254
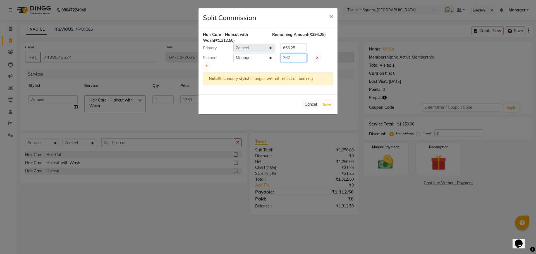
type input "262"
click at [303, 43] on div "Remaining Amount (₹394.25)" at bounding box center [302, 38] width 69 height 12
click at [302, 48] on input "656.25" at bounding box center [293, 48] width 26 height 9
drag, startPoint x: 276, startPoint y: 47, endPoint x: 125, endPoint y: 55, distance: 150.8
click at [129, 55] on ngb-modal-window "Split Commission × Hair Care - Haircut with Wash (₹1,312.50) Remaining Amount (…" at bounding box center [268, 127] width 536 height 254
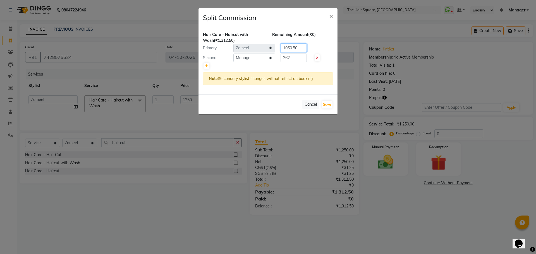
type input "1050.50"
click at [333, 104] on div "Cancel Save" at bounding box center [267, 104] width 139 height 20
click at [332, 104] on button "Save" at bounding box center [326, 105] width 11 height 8
select select "Select"
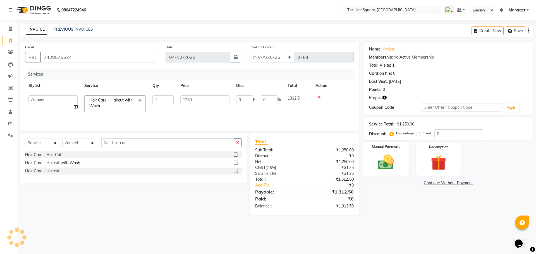
click at [390, 161] on img at bounding box center [385, 162] width 26 height 18
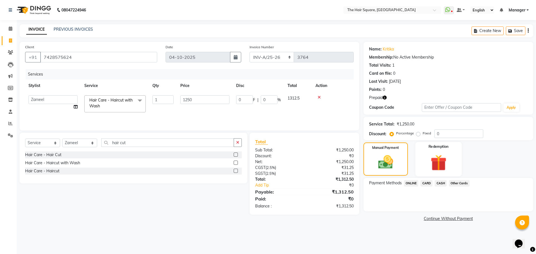
drag, startPoint x: 426, startPoint y: 165, endPoint x: 423, endPoint y: 174, distance: 9.3
click at [426, 165] on img at bounding box center [438, 163] width 26 height 20
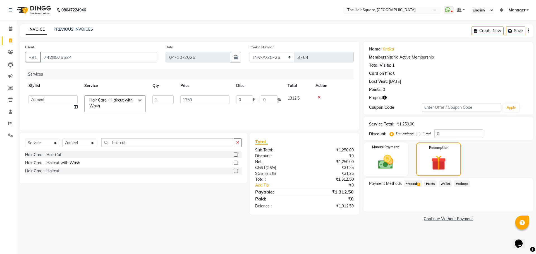
click at [406, 187] on span "Prepaid 1" at bounding box center [413, 183] width 18 height 6
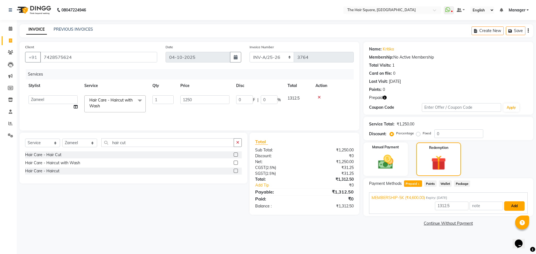
click at [523, 208] on button "Add" at bounding box center [514, 205] width 20 height 9
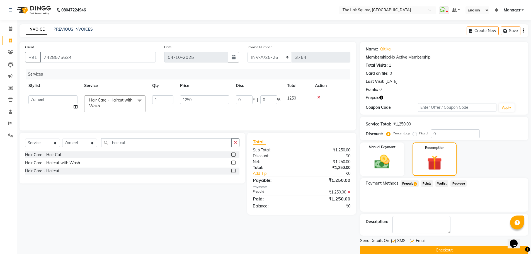
drag, startPoint x: 519, startPoint y: 207, endPoint x: 514, endPoint y: 206, distance: 5.3
click at [519, 207] on div "Payment Methods Prepaid 1 Points Wallet Package" at bounding box center [444, 194] width 168 height 33
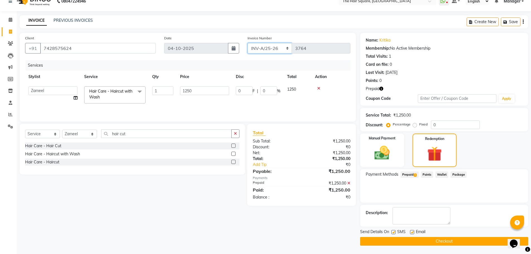
drag, startPoint x: 265, startPoint y: 49, endPoint x: 265, endPoint y: 52, distance: 3.3
click at [265, 49] on select "INV-A-M/25-26 INV-A/25-26" at bounding box center [270, 48] width 45 height 11
select select "5954"
click at [248, 43] on select "INV-A-M/25-26 INV-A/25-26" at bounding box center [270, 48] width 45 height 11
type input "1097"
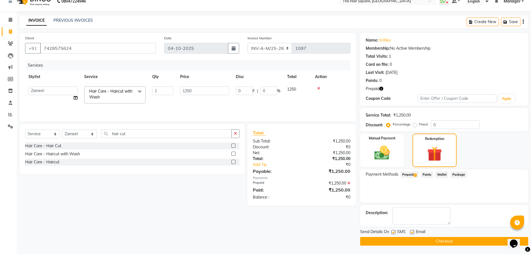
click at [385, 240] on button "Checkout" at bounding box center [444, 241] width 168 height 9
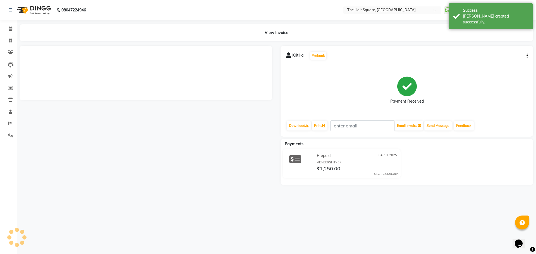
click at [9, 39] on ngb-modal-window "Split Commission × Hair Care - Haircut with Wash (₹1,250.00) Remaining Amount (…" at bounding box center [268, 127] width 536 height 254
click at [9, 39] on icon at bounding box center [10, 40] width 3 height 4
select select "service"
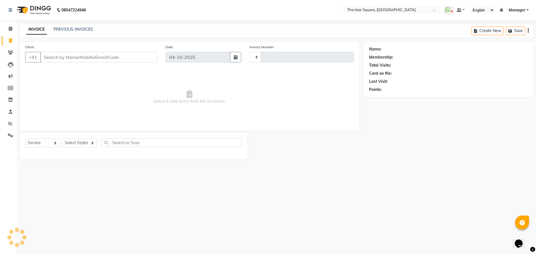
click at [9, 39] on icon at bounding box center [10, 40] width 3 height 4
select select "service"
click at [83, 59] on input "Client" at bounding box center [98, 57] width 117 height 11
type input "3764"
select select "5768"
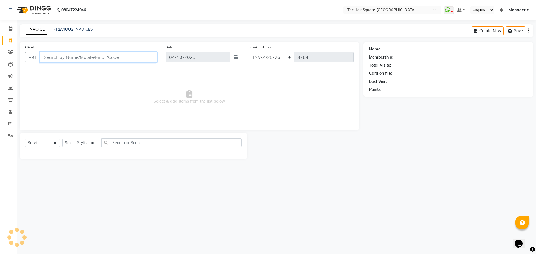
click at [83, 59] on input "Client" at bounding box center [98, 57] width 117 height 11
type input "123456879"
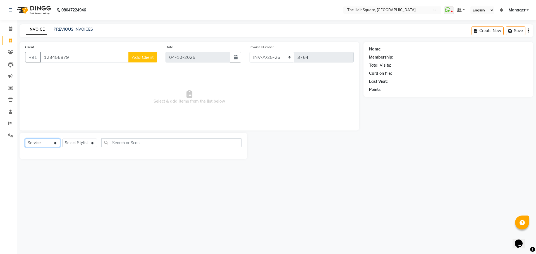
click at [43, 143] on select "Select Service Product Membership Package Voucher Prepaid Gift Card" at bounding box center [42, 143] width 35 height 9
select select "product"
click at [25, 139] on select "Select Service Product Membership Package Voucher Prepaid Gift Card" at bounding box center [42, 143] width 35 height 9
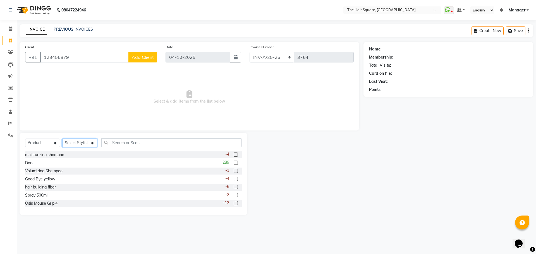
click at [66, 146] on select "Select Stylist Amit [PERSON_NAME] Dev Imran [PERSON_NAME] [PERSON_NAME] Manager…" at bounding box center [79, 143] width 35 height 9
select select "39372"
click at [62, 139] on select "Select Stylist Amit [PERSON_NAME] Dev Imran [PERSON_NAME] [PERSON_NAME] Manager…" at bounding box center [79, 143] width 35 height 9
click at [120, 144] on input "text" at bounding box center [171, 142] width 140 height 9
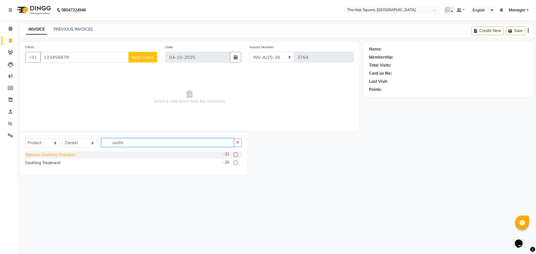
type input "soothi"
click at [51, 153] on div "Naturica Soothing Shampoo" at bounding box center [50, 155] width 50 height 6
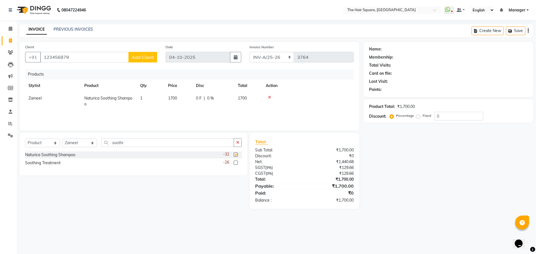
checkbox input "false"
click at [191, 101] on td "1700" at bounding box center [179, 101] width 28 height 18
select select "39372"
drag, startPoint x: 186, startPoint y: 97, endPoint x: 0, endPoint y: 119, distance: 187.6
click at [0, 117] on app-home "08047224946 Select Location × The Hair Square, [GEOGRAPHIC_DATA] Island WhatsAp…" at bounding box center [268, 108] width 536 height 217
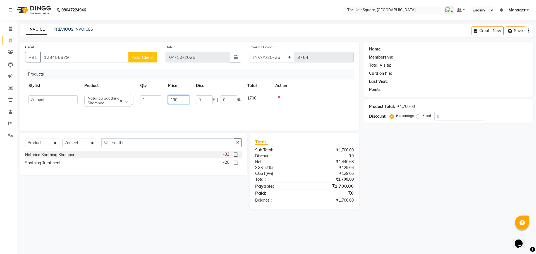
type input "1900"
click at [99, 212] on main "INVOICE PREVIOUS INVOICES Create New Save Client [PHONE_NUMBER] Add Client Date…" at bounding box center [276, 120] width 519 height 193
drag, startPoint x: 96, startPoint y: 61, endPoint x: 0, endPoint y: 59, distance: 96.2
click at [0, 61] on app-home "08047224946 Select Location × The Hair Square, [GEOGRAPHIC_DATA] Island WhatsAp…" at bounding box center [268, 108] width 536 height 217
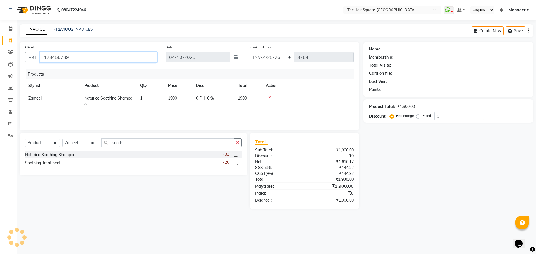
type input "123456789"
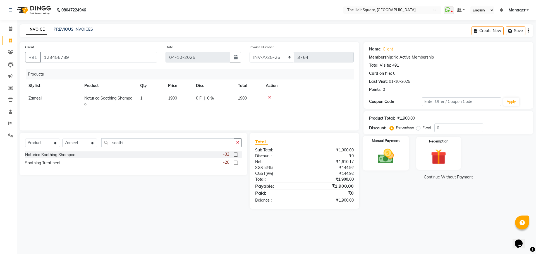
click at [392, 159] on img at bounding box center [385, 156] width 26 height 18
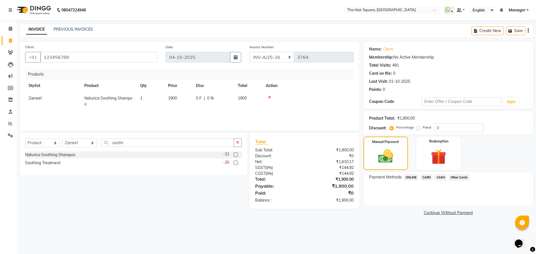
click at [408, 178] on span "ONLINE" at bounding box center [411, 177] width 15 height 6
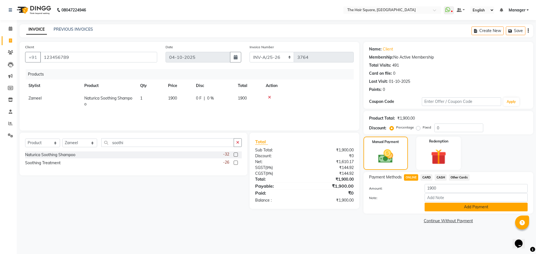
click at [467, 210] on button "Add Payment" at bounding box center [475, 207] width 103 height 9
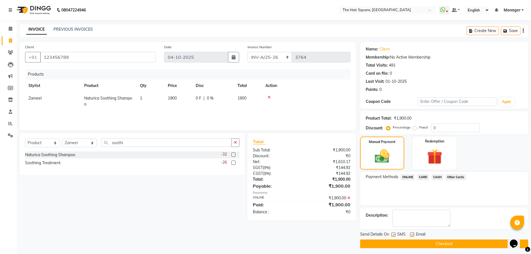
click at [395, 235] on label at bounding box center [394, 235] width 4 height 4
click at [395, 235] on input "checkbox" at bounding box center [394, 235] width 4 height 4
checkbox input "false"
click at [413, 234] on label at bounding box center [412, 235] width 4 height 4
click at [413, 234] on input "checkbox" at bounding box center [412, 235] width 4 height 4
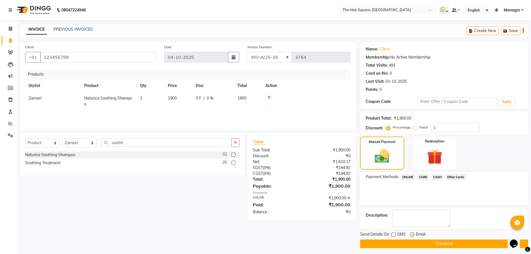
checkbox input "false"
click at [415, 244] on button "Checkout" at bounding box center [444, 244] width 168 height 9
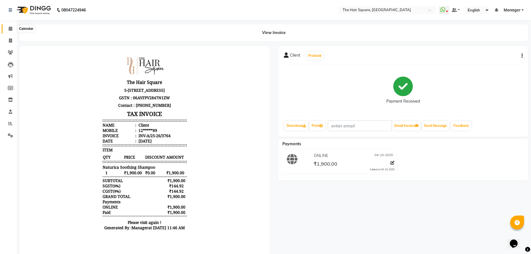
click at [7, 32] on span at bounding box center [11, 29] width 10 height 6
